Goal: Task Accomplishment & Management: Complete application form

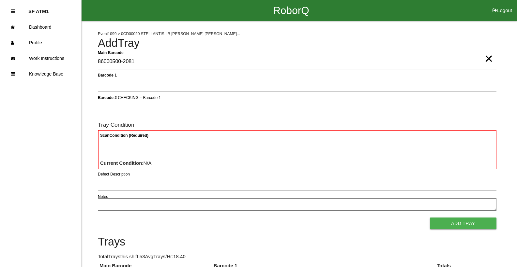
type Barcode "86000500-2081"
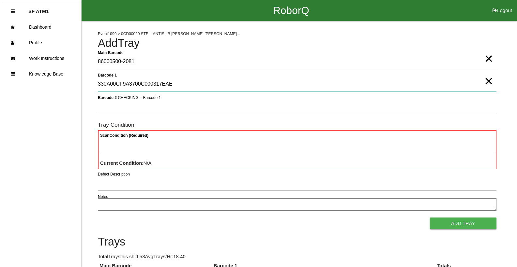
type 1 "330A00CF9A3700C000317EAE"
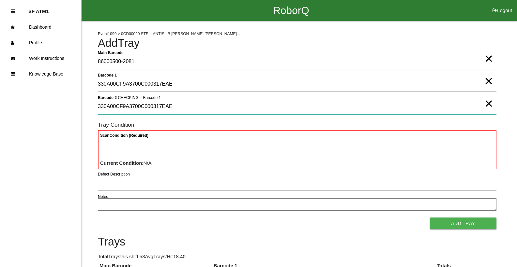
type 2 "330A00CF9A3700C000317EAE"
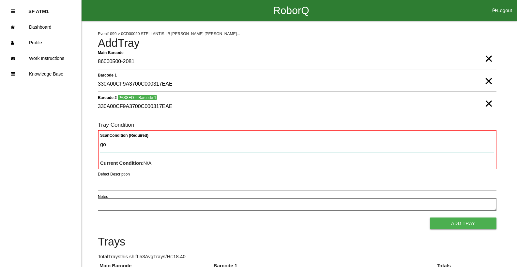
type Condition "goo"
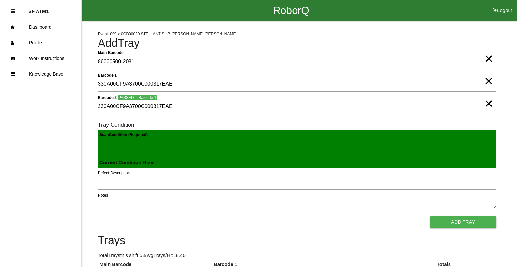
click button "Add Tray" at bounding box center [463, 222] width 67 height 12
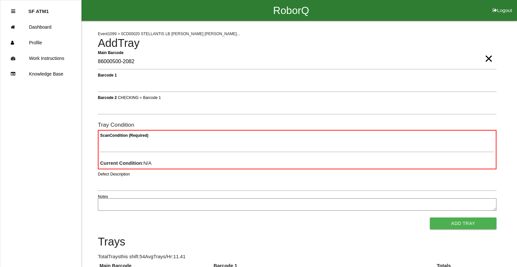
type Barcode "86000500-2082"
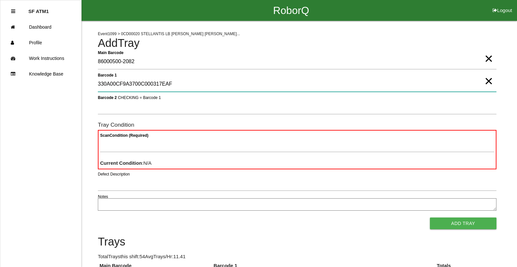
type 1 "330A00CF9A3700C000317EAF"
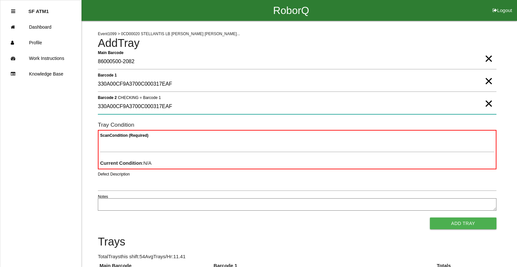
type 2 "330A00CF9A3700C000317EAF"
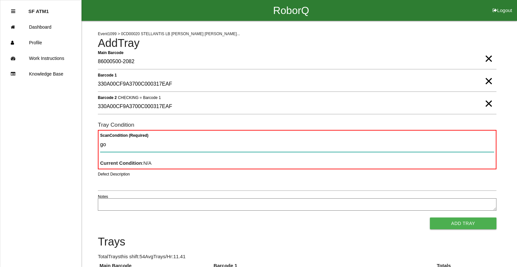
type Condition "goo"
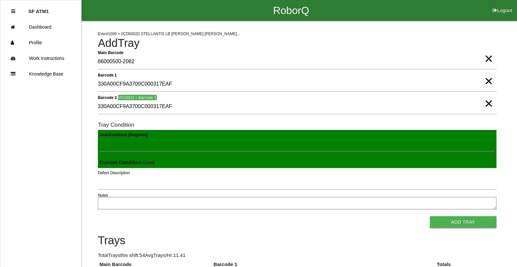
click at [430, 216] on button "Add Tray" at bounding box center [463, 222] width 67 height 12
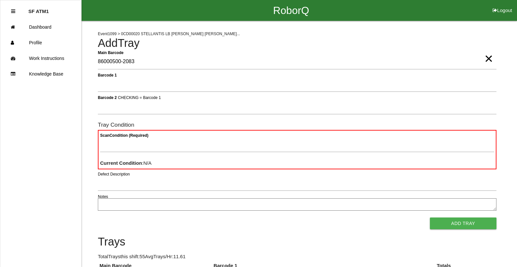
type Barcode "86000500-2083"
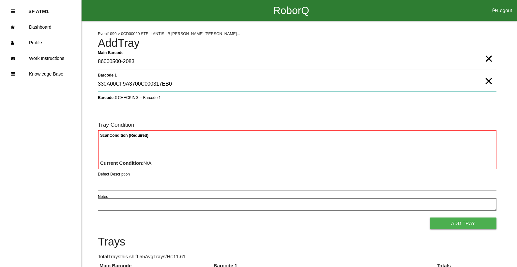
type 1 "330A00CF9A3700C000317EB0"
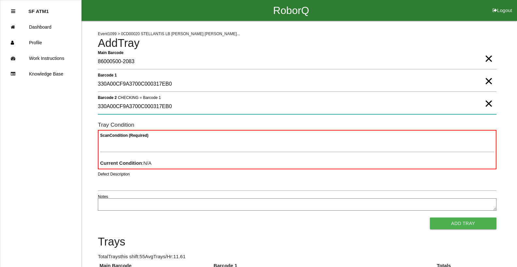
type 2 "330A00CF9A3700C000317EB0"
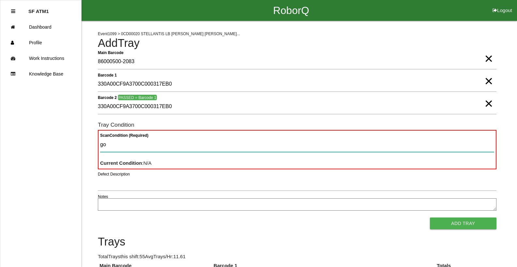
type Condition "goo"
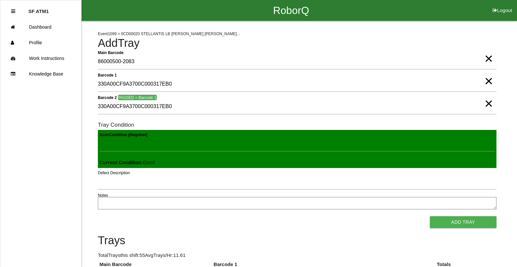
click at [430, 216] on button "Add Tray" at bounding box center [463, 222] width 67 height 12
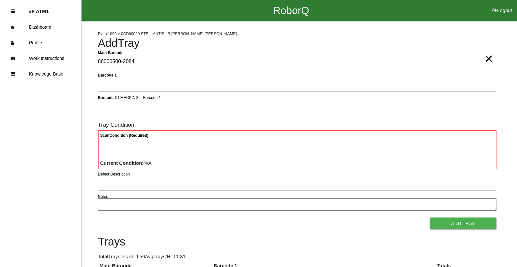
type Barcode "86000500-2084"
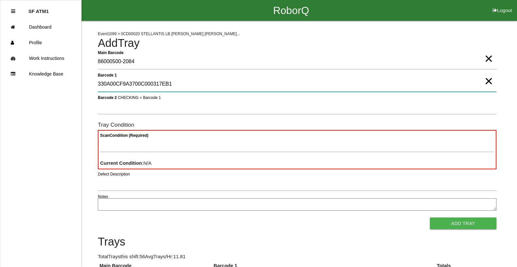
type 1 "330A00CF9A3700C000317EB1"
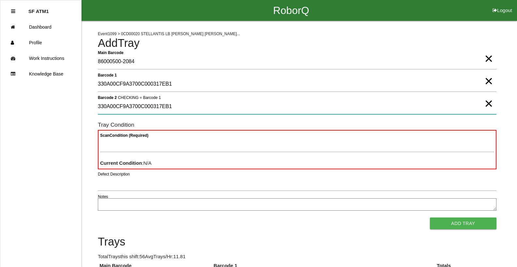
type 2 "330A00CF9A3700C000317EB1"
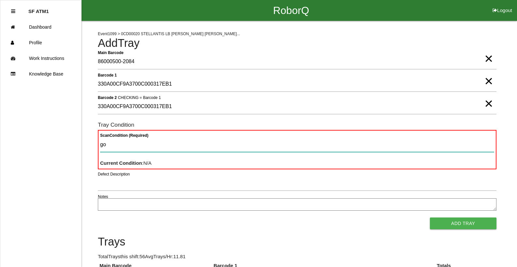
type Condition "goo"
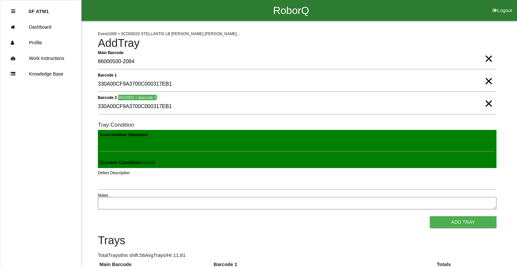
click at [430, 216] on button "Add Tray" at bounding box center [463, 222] width 67 height 12
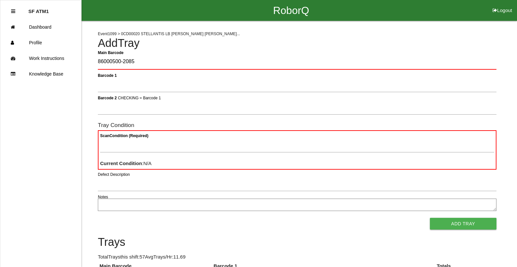
type Barcode "86000500-2085"
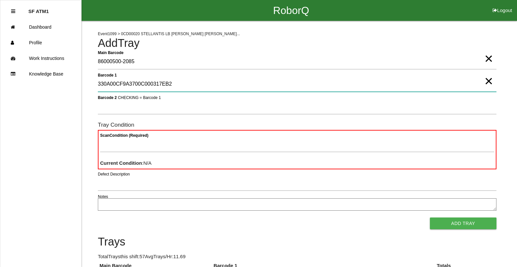
type 1 "330A00CF9A3700C000317EB2"
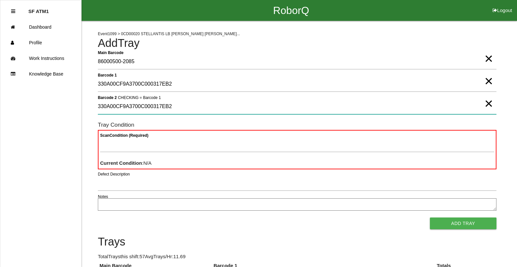
type 2 "330A00CF9A3700C000317EB2"
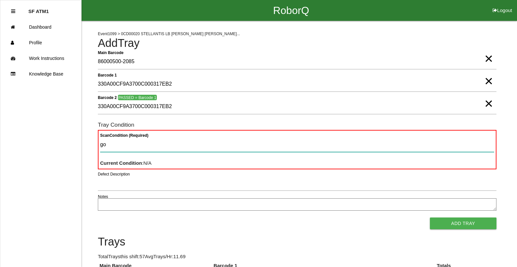
type Condition "goo"
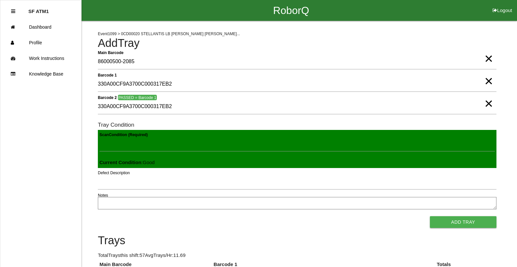
click at [430, 216] on button "Add Tray" at bounding box center [463, 222] width 67 height 12
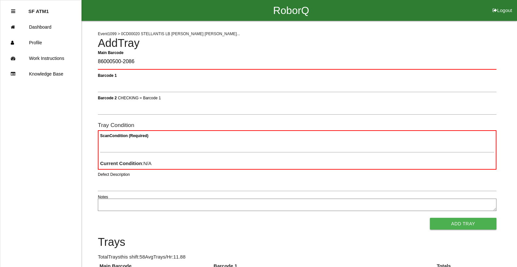
type Barcode "86000500-2086"
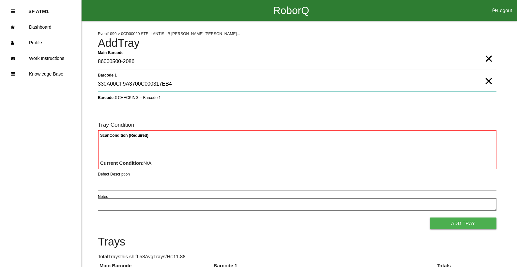
type 1 "330A00CF9A3700C000317EB4"
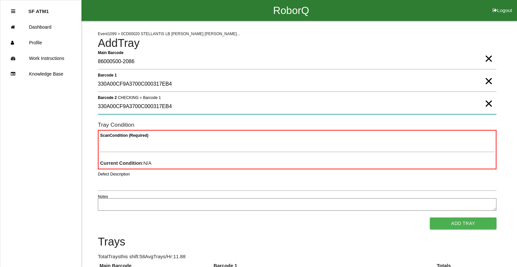
type 2 "330A00CF9A3700C000317EB4"
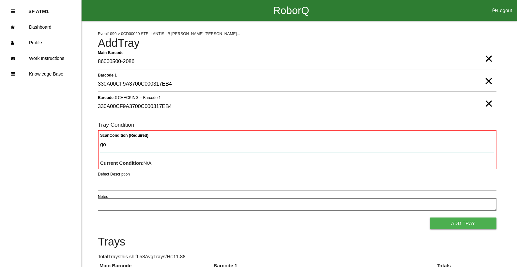
type Condition "goo"
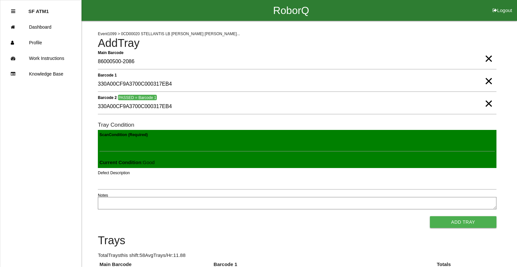
click at [430, 216] on button "Add Tray" at bounding box center [463, 222] width 67 height 12
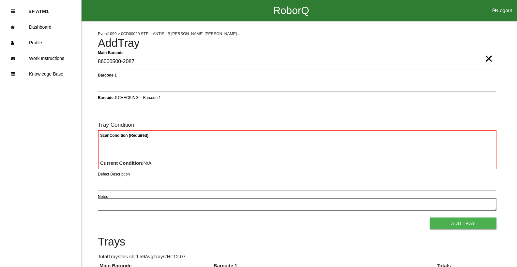
type Barcode "86000500-2087"
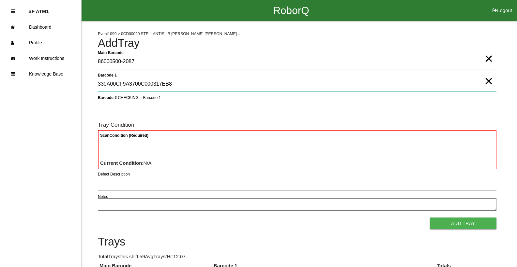
type 1 "330A00CF9A3700C000317EB8"
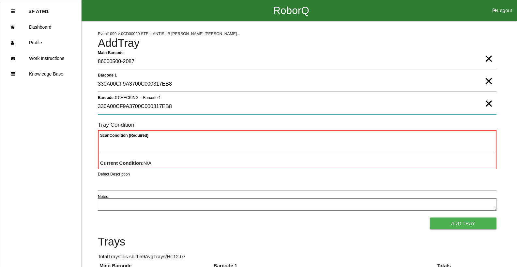
type 2 "330A00CF9A3700C000317EB8"
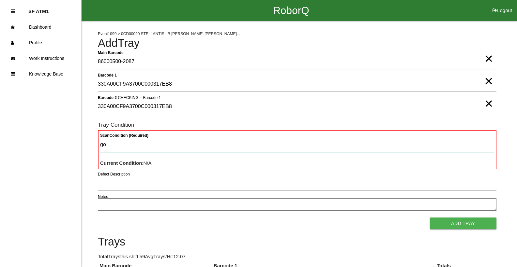
type Condition "goo"
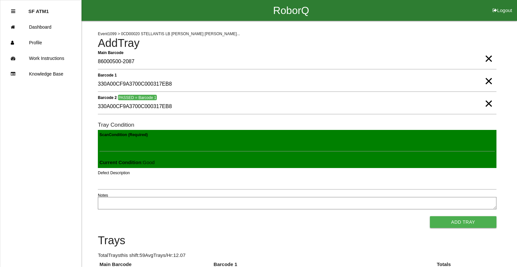
click at [430, 216] on button "Add Tray" at bounding box center [463, 222] width 67 height 12
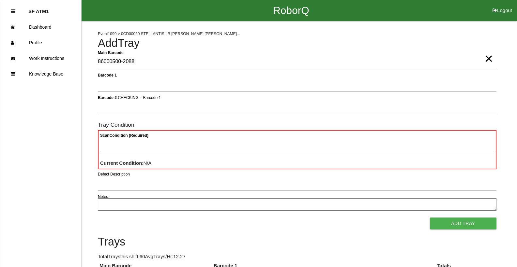
type Barcode "86000500-2088"
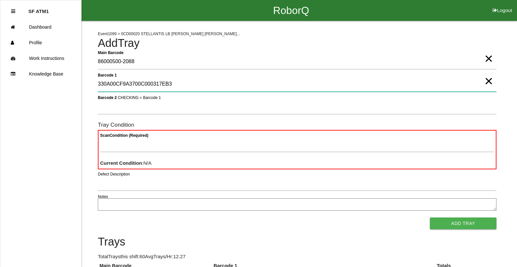
type 1 "330A00CF9A3700C000317EB3"
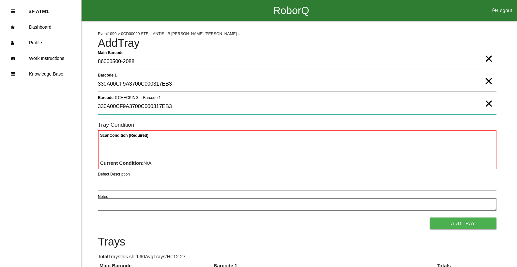
type 2 "330A00CF9A3700C000317EB3"
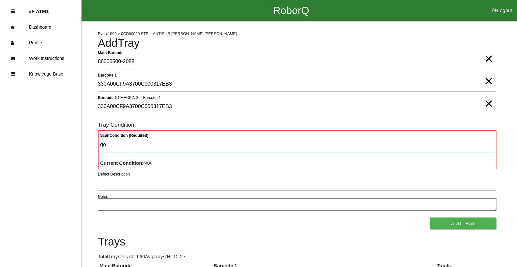
type Condition "goo"
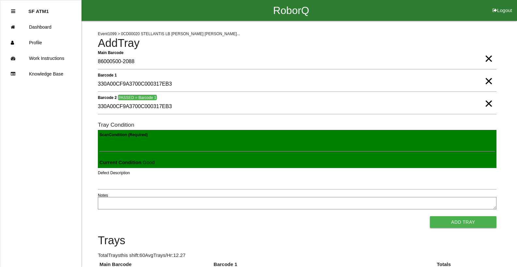
click at [430, 216] on button "Add Tray" at bounding box center [463, 222] width 67 height 12
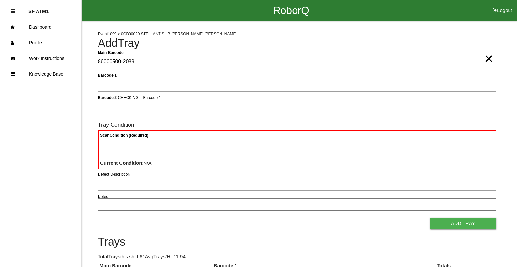
type Barcode "86000500-2089"
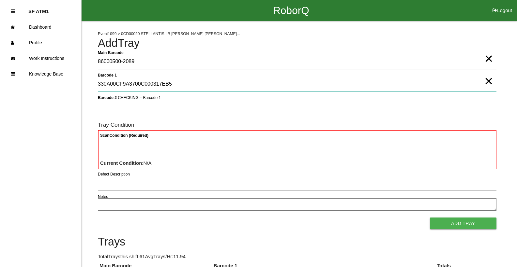
type 1 "330A00CF9A3700C000317EB5"
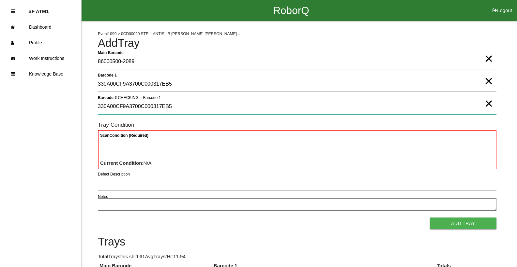
type 2 "330A00CF9A3700C000317EB5"
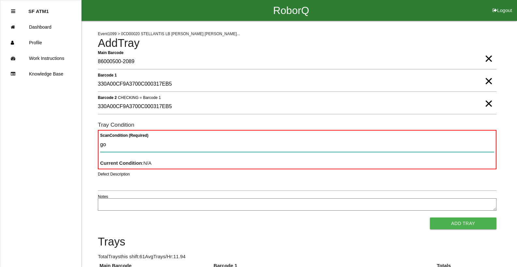
type Condition "goo"
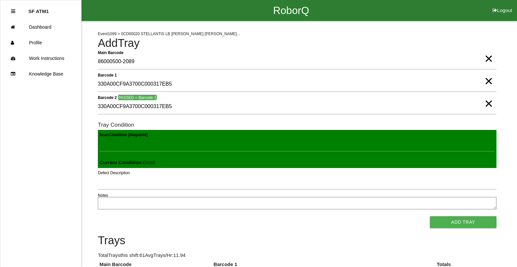
click at [430, 216] on button "Add Tray" at bounding box center [463, 222] width 67 height 12
